Goal: Task Accomplishment & Management: Use online tool/utility

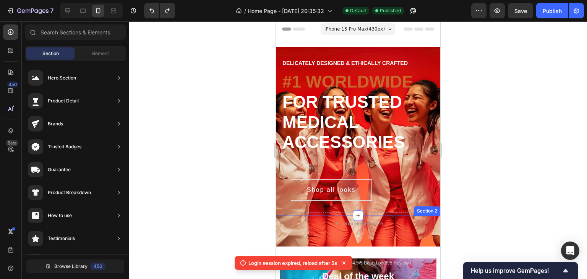
scroll to position [104, 0]
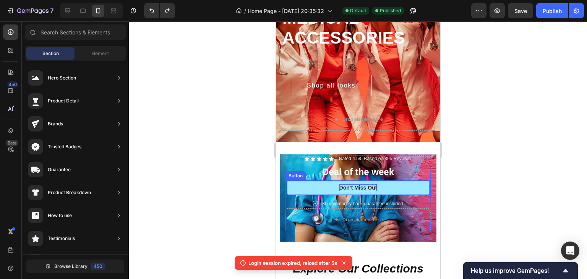
click at [372, 184] on div "Don’t Miss Out" at bounding box center [358, 187] width 38 height 7
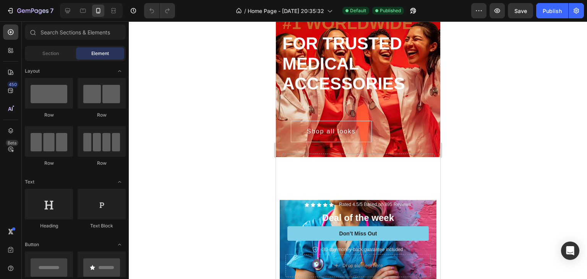
scroll to position [70, 0]
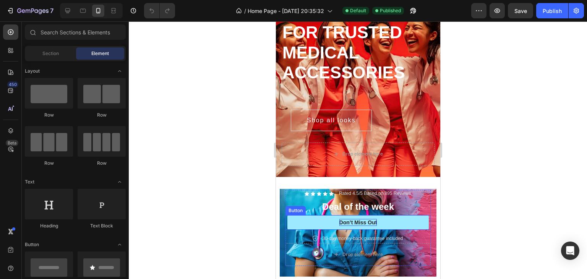
click at [359, 219] on div "Don’t Miss Out" at bounding box center [358, 222] width 38 height 7
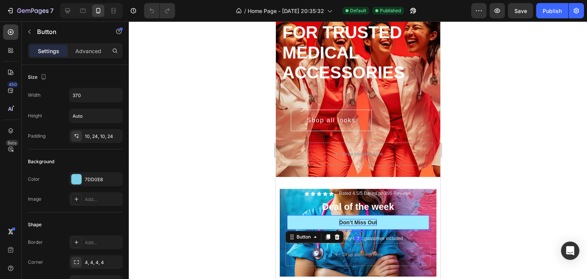
click at [364, 219] on div "Don’t Miss Out" at bounding box center [358, 222] width 38 height 7
click at [364, 219] on p "Don’t Miss Out" at bounding box center [358, 222] width 38 height 7
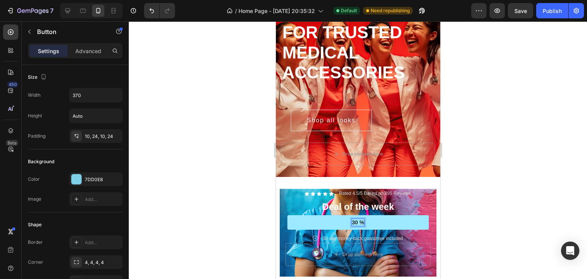
click at [360, 219] on p "30 %" at bounding box center [357, 222] width 12 height 7
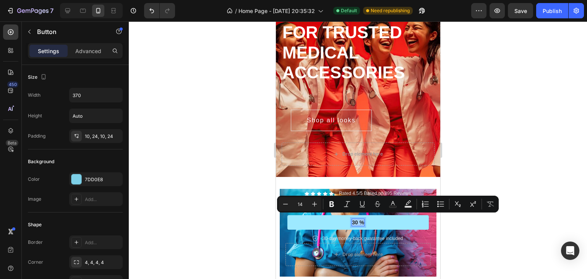
type input "36"
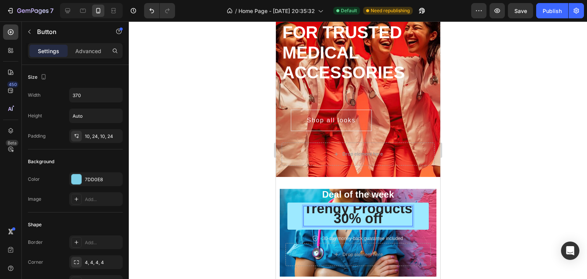
scroll to position [57, 0]
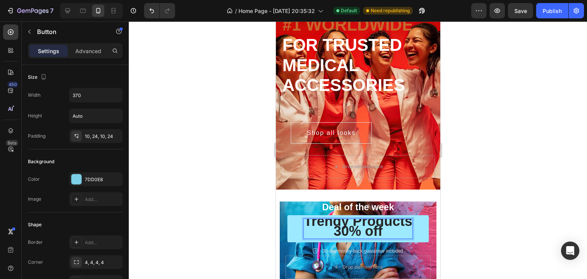
click at [360, 223] on strong "30% off" at bounding box center [357, 231] width 49 height 16
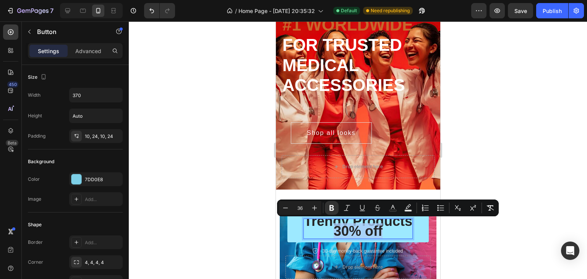
click at [360, 223] on strong "30% off" at bounding box center [357, 231] width 49 height 16
click at [353, 226] on strong "30% off" at bounding box center [357, 231] width 49 height 16
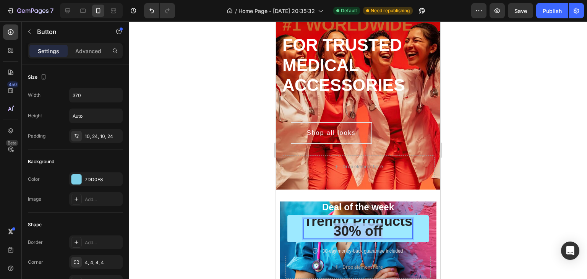
click at [353, 226] on strong "30% off" at bounding box center [357, 231] width 49 height 16
click at [309, 222] on strong "Trendy Products" at bounding box center [357, 221] width 108 height 16
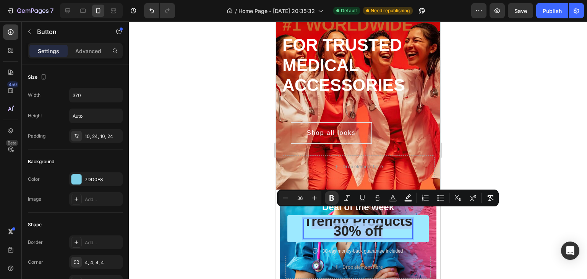
drag, startPoint x: 304, startPoint y: 220, endPoint x: 392, endPoint y: 226, distance: 88.0
click at [392, 226] on p "Trendy Products 30% off" at bounding box center [357, 227] width 108 height 19
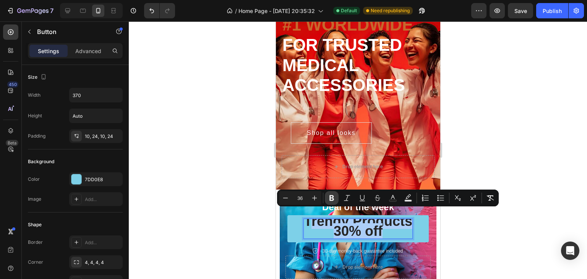
click at [332, 200] on icon "Editor contextual toolbar" at bounding box center [331, 198] width 5 height 6
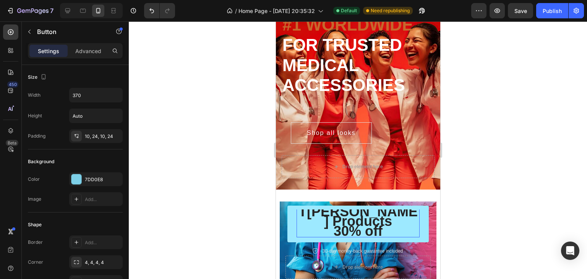
click at [323, 217] on span "T [PERSON_NAME] Products" at bounding box center [357, 216] width 119 height 25
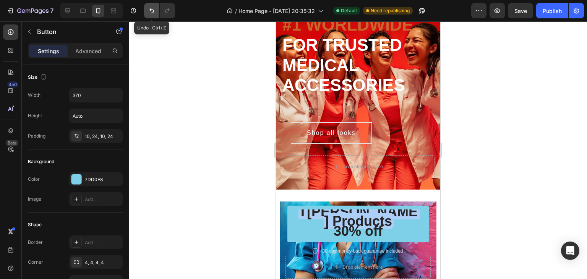
click at [149, 8] on icon "Undo/Redo" at bounding box center [152, 11] width 8 height 8
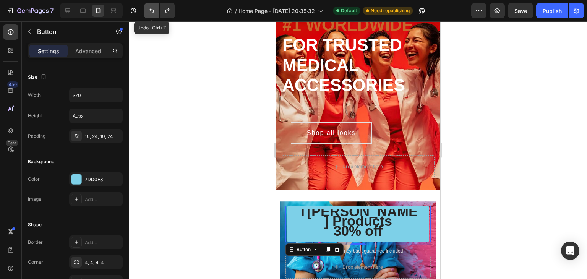
click at [149, 8] on icon "Undo/Redo" at bounding box center [152, 11] width 8 height 8
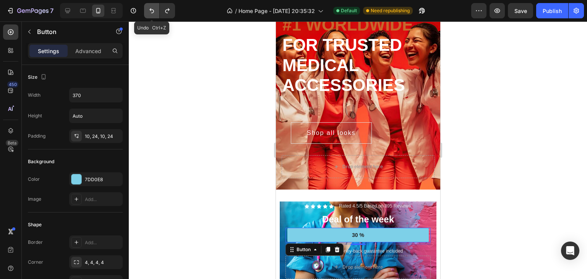
scroll to position [0, 0]
click at [152, 19] on div "7 / Home Page - [DATE] 20:35:32 Default Need republishing Preview Save Publish" at bounding box center [293, 11] width 587 height 22
click at [152, 10] on icon "Undo/Redo" at bounding box center [152, 11] width 8 height 8
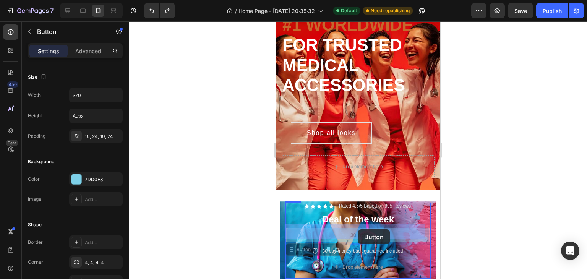
drag, startPoint x: 363, startPoint y: 226, endPoint x: 357, endPoint y: 229, distance: 6.3
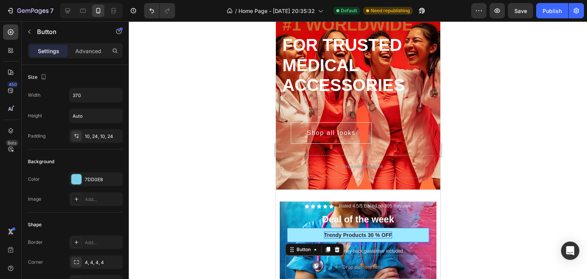
click at [482, 197] on div at bounding box center [358, 149] width 458 height 257
click at [358, 231] on p "Trendy Products 30 % OFF" at bounding box center [357, 234] width 68 height 7
click at [335, 231] on p "Trendy Products 30 % OFF" at bounding box center [357, 234] width 68 height 7
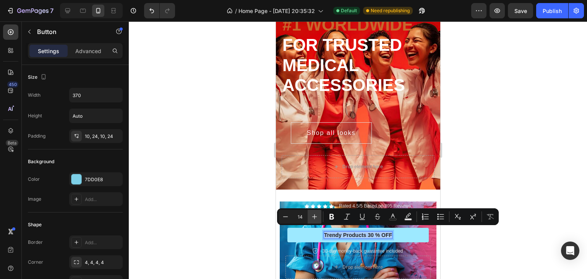
click at [318, 214] on button "Plus" at bounding box center [314, 217] width 14 height 14
type input "16"
click at [470, 165] on div at bounding box center [358, 149] width 458 height 257
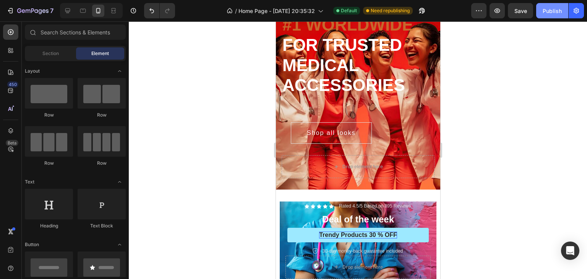
click at [548, 8] on div "Publish" at bounding box center [551, 11] width 19 height 8
